Goal: Information Seeking & Learning: Learn about a topic

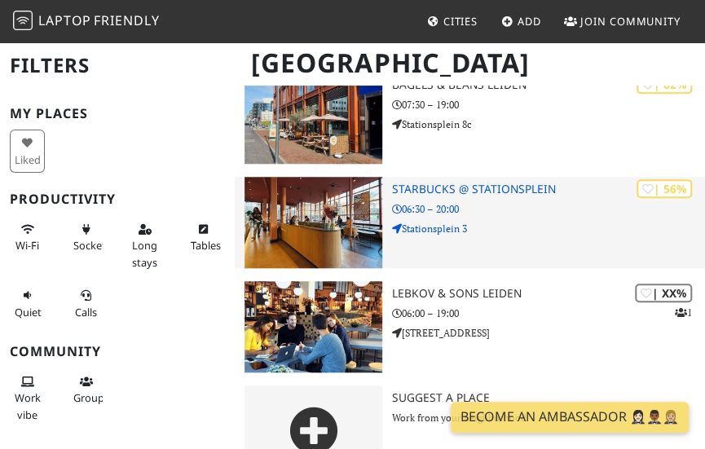
scroll to position [384, 0]
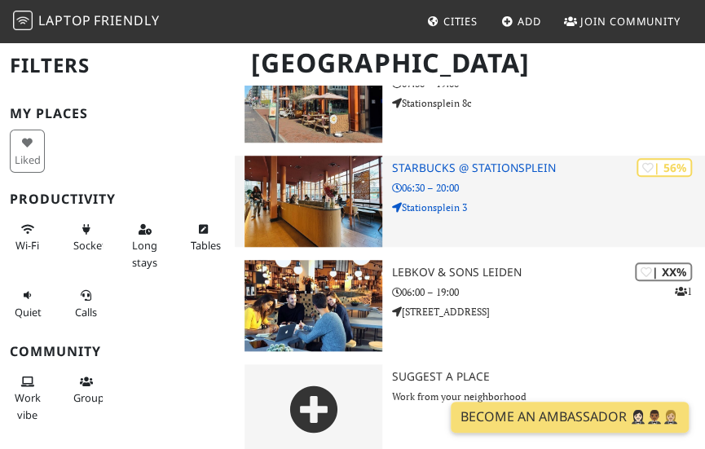
click at [334, 170] on img at bounding box center [313, 201] width 137 height 91
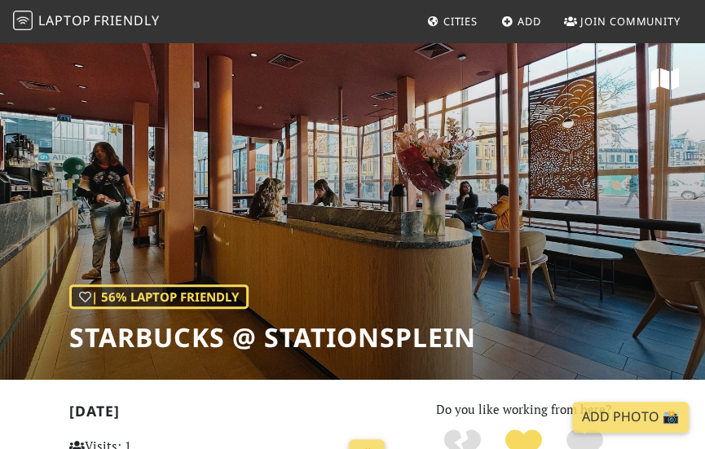
click at [108, 21] on span "Friendly" at bounding box center [126, 20] width 65 height 18
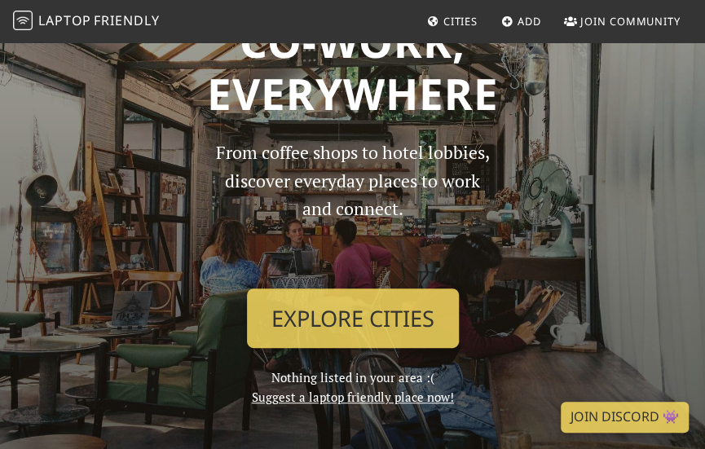
scroll to position [72, 0]
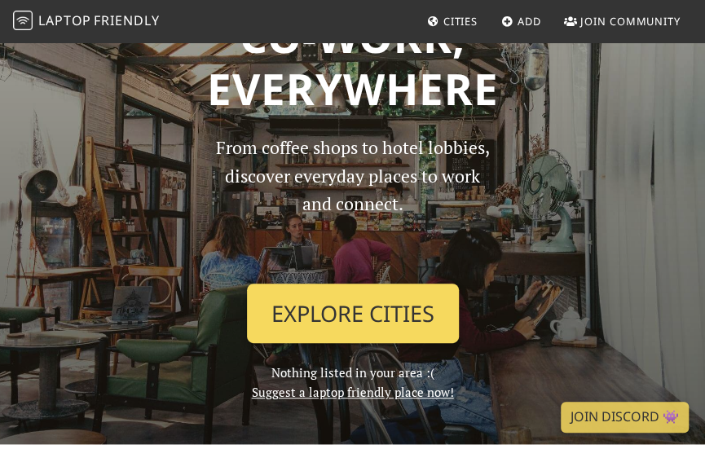
click at [385, 286] on link "Explore Cities" at bounding box center [353, 314] width 212 height 60
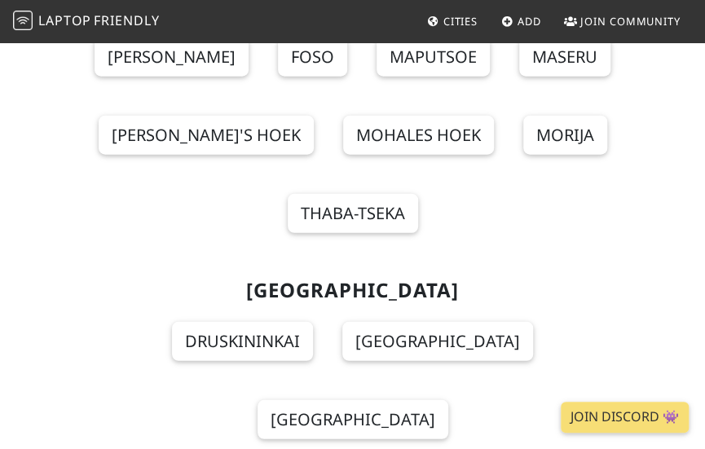
scroll to position [14016, 0]
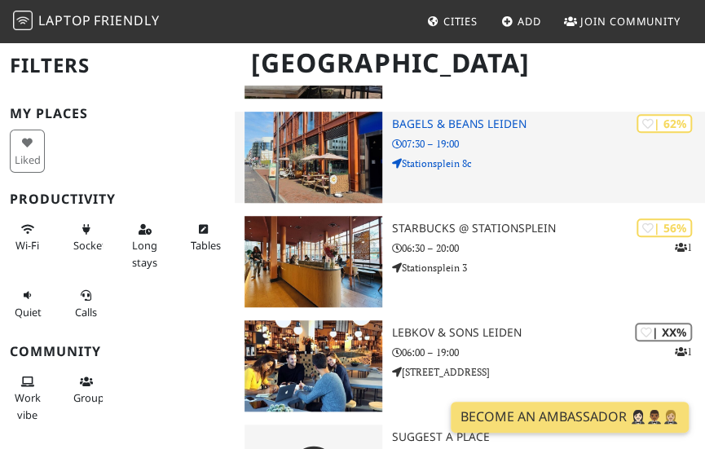
scroll to position [292, 0]
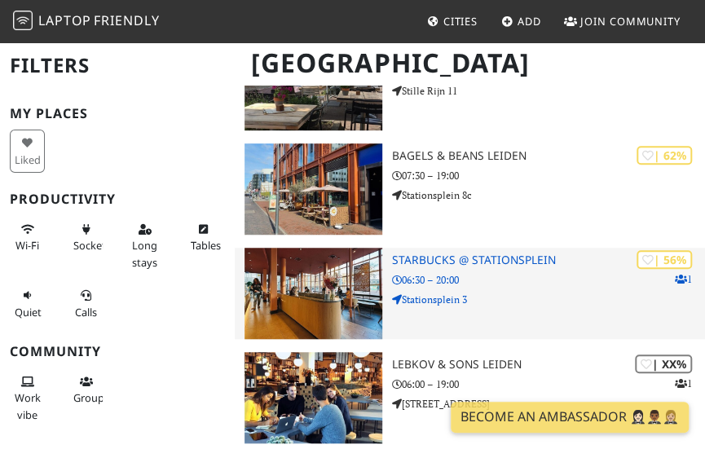
click at [375, 272] on img at bounding box center [313, 293] width 137 height 91
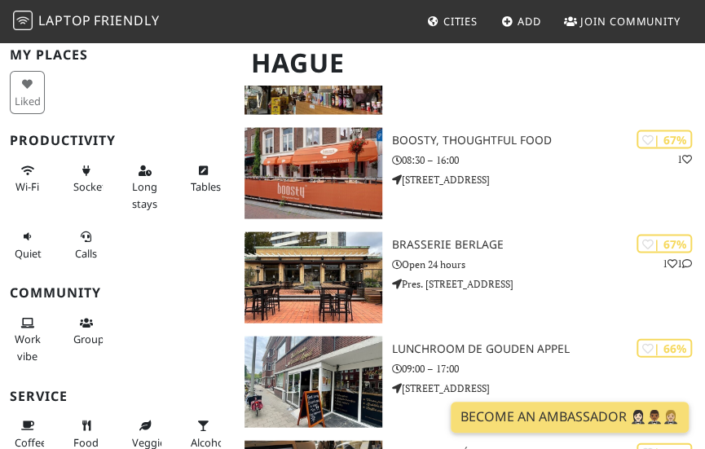
scroll to position [1077, 0]
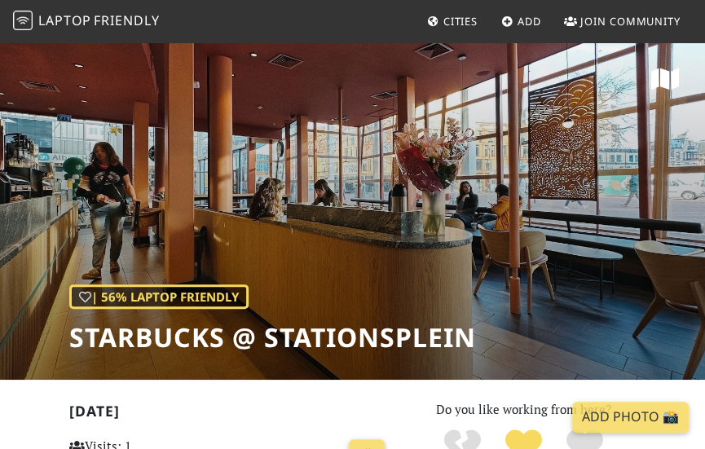
click at [503, 347] on div "| 56% Laptop Friendly Starbucks @ Stationsplein" at bounding box center [352, 210] width 705 height 339
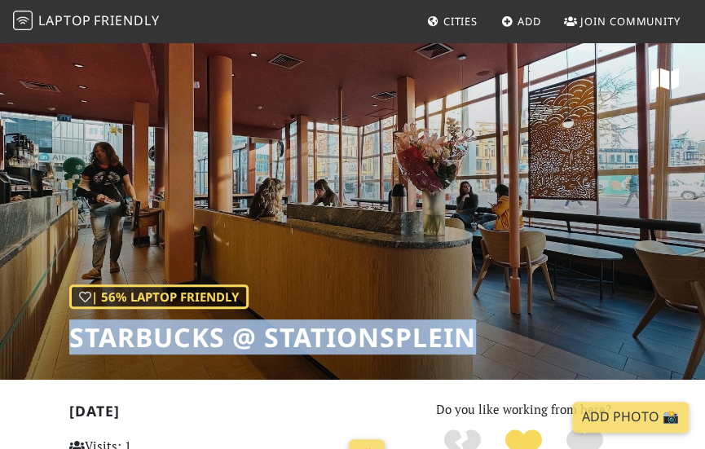
drag, startPoint x: 478, startPoint y: 334, endPoint x: 52, endPoint y: 353, distance: 426.2
click at [52, 353] on div "| 56% Laptop Friendly Starbucks @ Stationsplein" at bounding box center [352, 210] width 705 height 339
copy h1 "Starbucks @ Stationsplein"
